Goal: Task Accomplishment & Management: Manage account settings

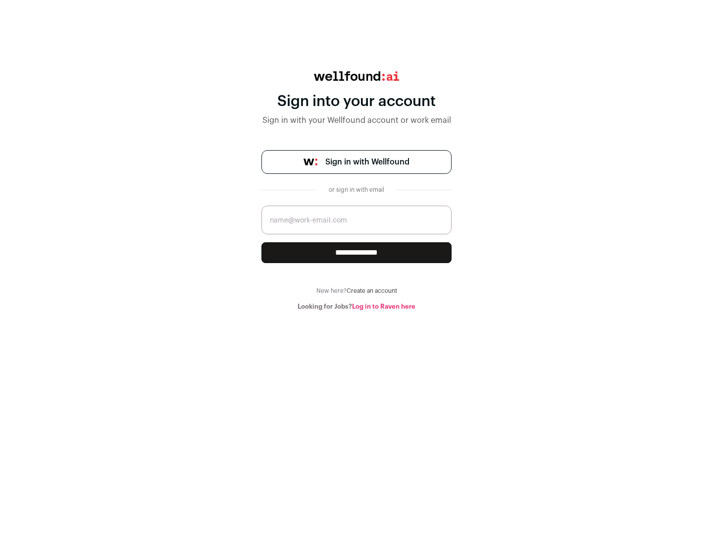
click at [367, 162] on span "Sign in with Wellfound" at bounding box center [367, 162] width 84 height 12
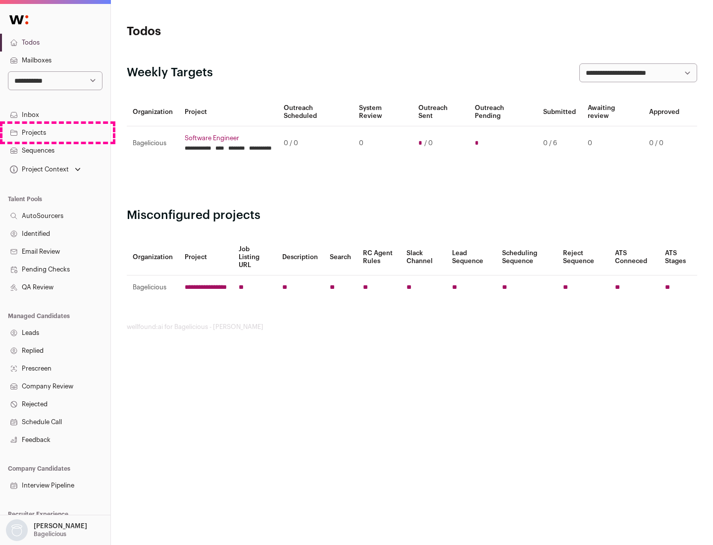
click at [55, 132] on link "Projects" at bounding box center [55, 133] width 110 height 18
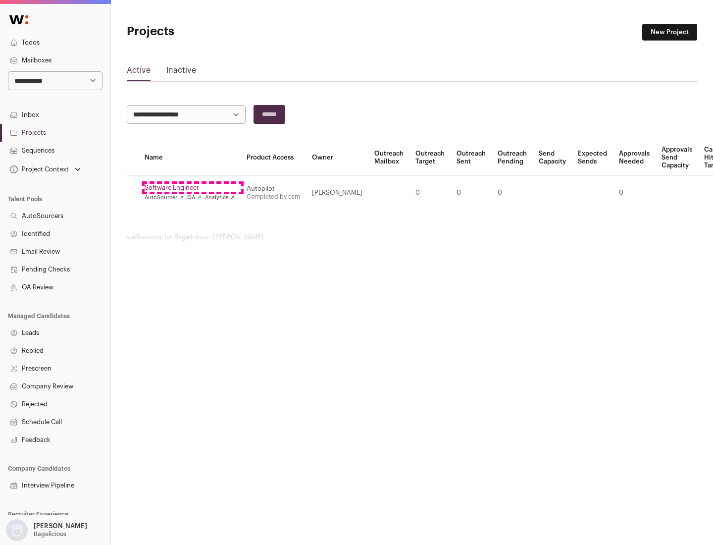
click at [193, 188] on link "Software Engineer" at bounding box center [190, 188] width 90 height 8
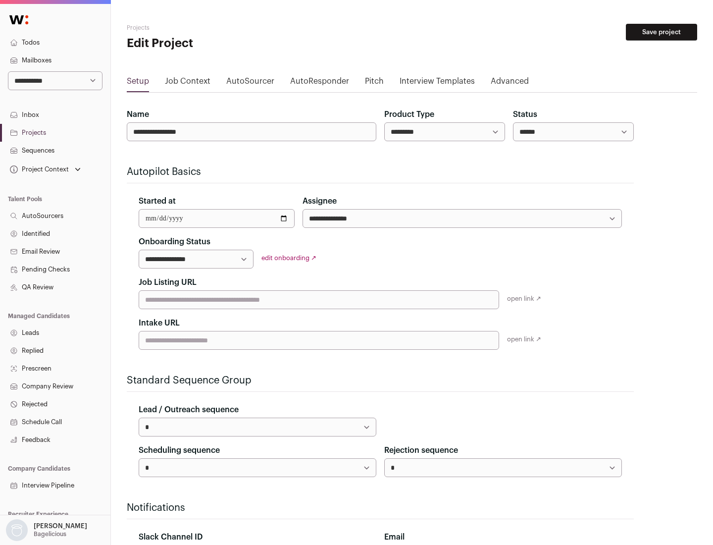
click at [662, 32] on button "Save project" at bounding box center [661, 32] width 71 height 17
